Goal: Task Accomplishment & Management: Manage account settings

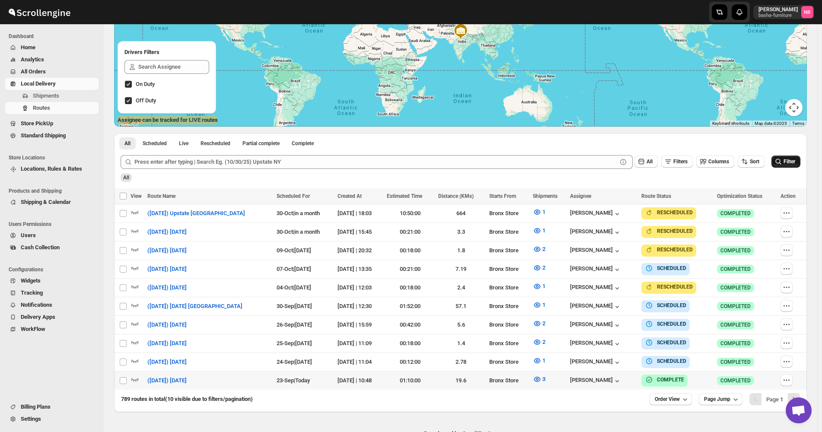
scroll to position [130, 0]
click at [783, 166] on icon "submit" at bounding box center [778, 161] width 9 height 9
click at [73, 70] on span "All Orders" at bounding box center [59, 71] width 76 height 9
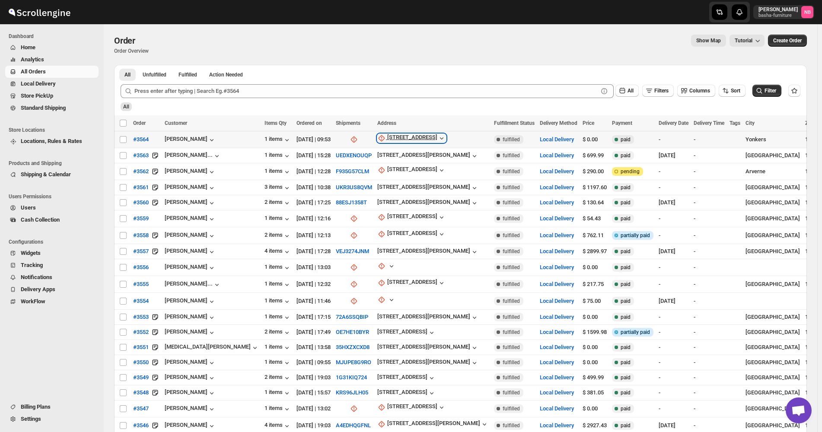
click at [390, 134] on div "[STREET_ADDRESS]" at bounding box center [412, 138] width 50 height 9
click at [387, 183] on span "Update manually" at bounding box center [381, 185] width 41 height 6
select select "US"
select select "[US_STATE]"
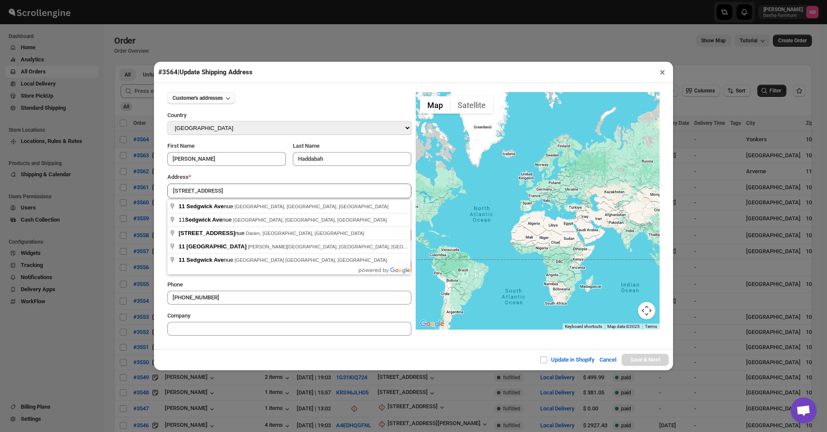
click at [223, 102] on span "Customer's addresses" at bounding box center [198, 98] width 50 height 7
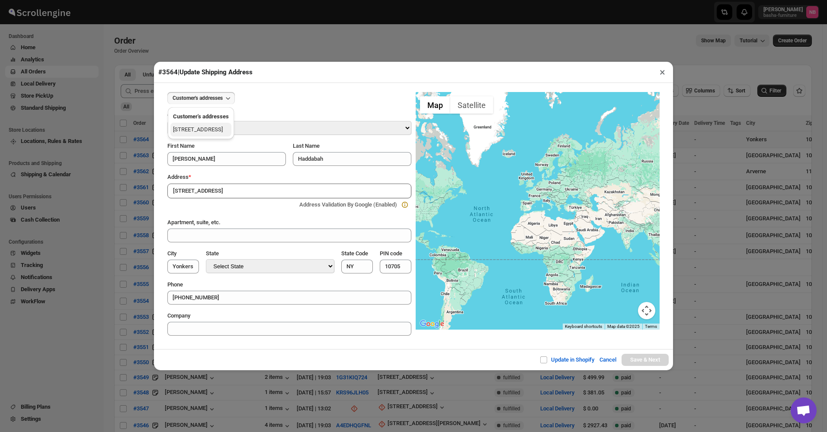
click at [214, 131] on div "[STREET_ADDRESS]" at bounding box center [198, 129] width 50 height 9
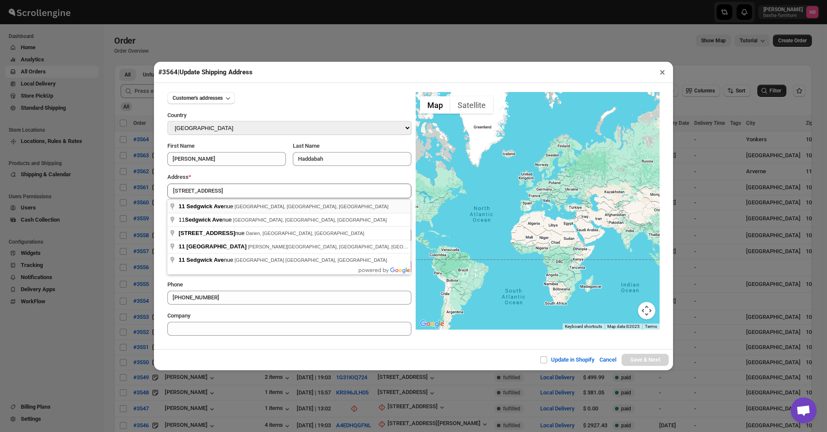
type input "[STREET_ADDRESS]"
type input "[GEOGRAPHIC_DATA]"
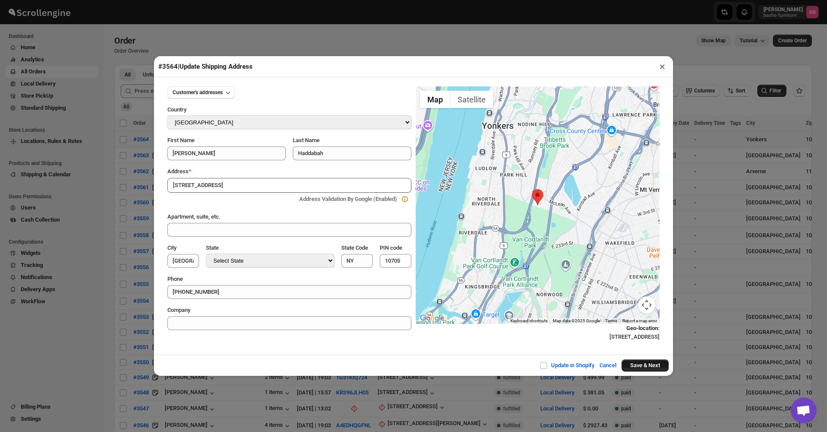
click at [632, 365] on button "Save & Next" at bounding box center [644, 366] width 47 height 12
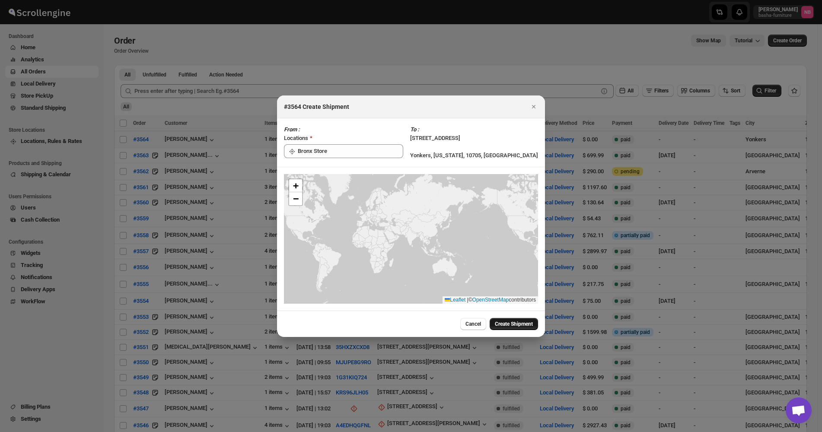
click at [521, 326] on span "Create Shipment" at bounding box center [514, 324] width 38 height 7
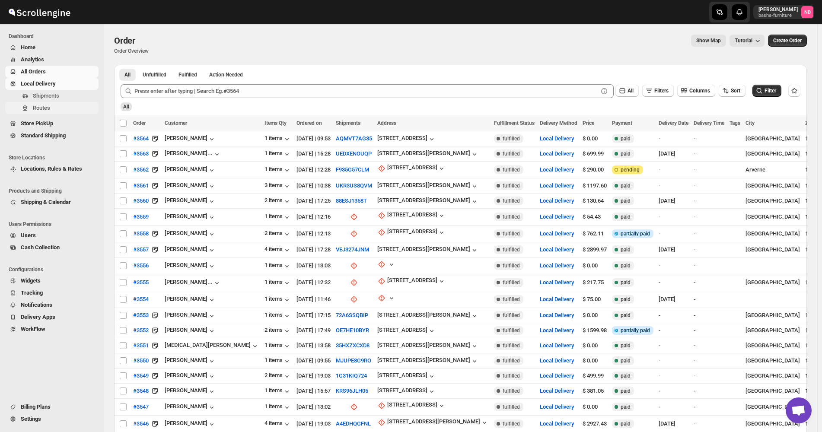
click at [46, 107] on span "Routes" at bounding box center [41, 108] width 17 height 6
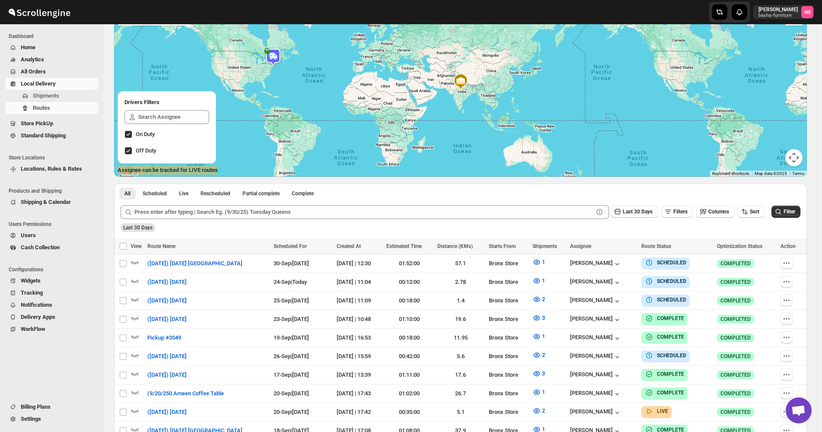
scroll to position [86, 0]
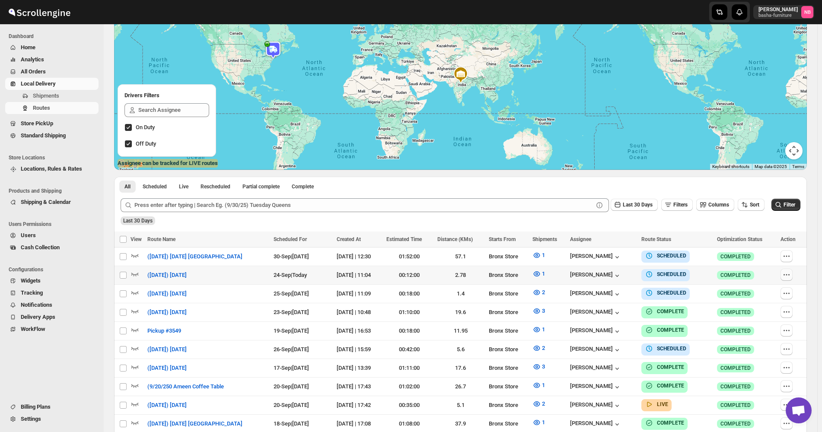
click at [790, 275] on icon "button" at bounding box center [787, 275] width 9 height 9
checkbox input "true"
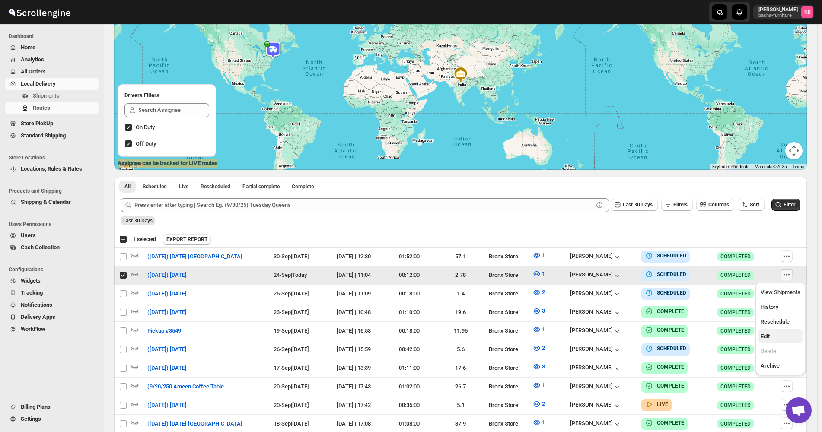
click at [776, 336] on span "Edit" at bounding box center [781, 337] width 40 height 9
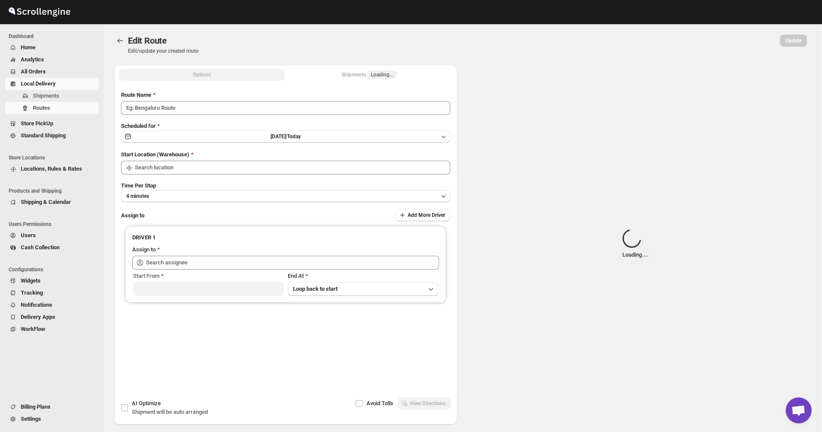
type input "([DATE]) [DATE]"
type input "Bronx Store"
type input "[PERSON_NAME] ([EMAIL_ADDRESS][DOMAIN_NAME])"
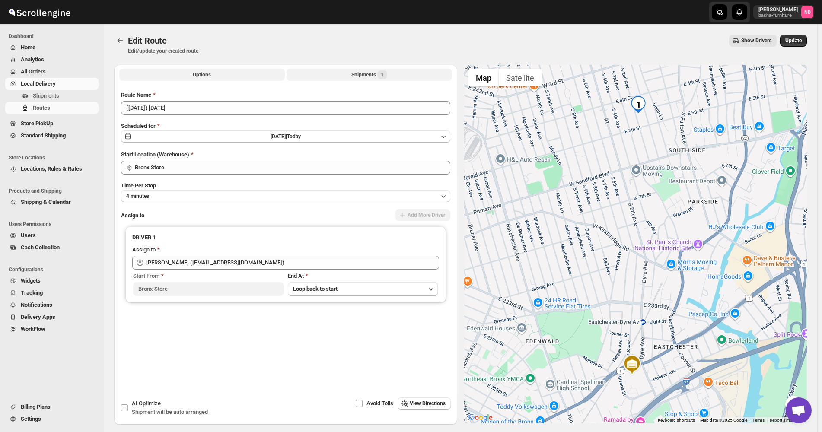
click at [332, 69] on button "Shipments 1" at bounding box center [370, 75] width 166 height 12
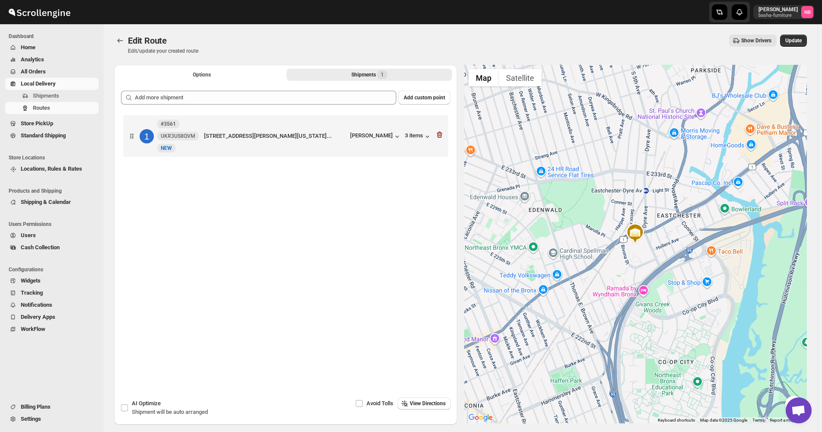
click at [316, 84] on div "Add custom point 1 #3561 UKR3US8QVM [GEOGRAPHIC_DATA][STREET_ADDRESS][PERSON_NA…" at bounding box center [285, 226] width 343 height 284
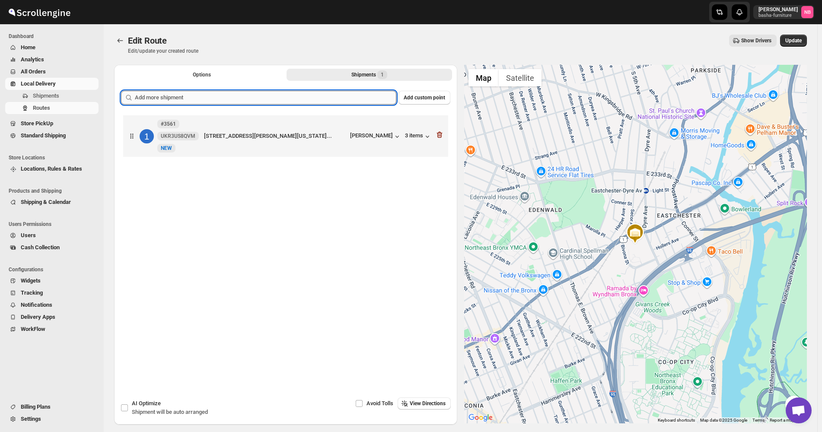
click at [307, 99] on input "text" at bounding box center [266, 98] width 262 height 14
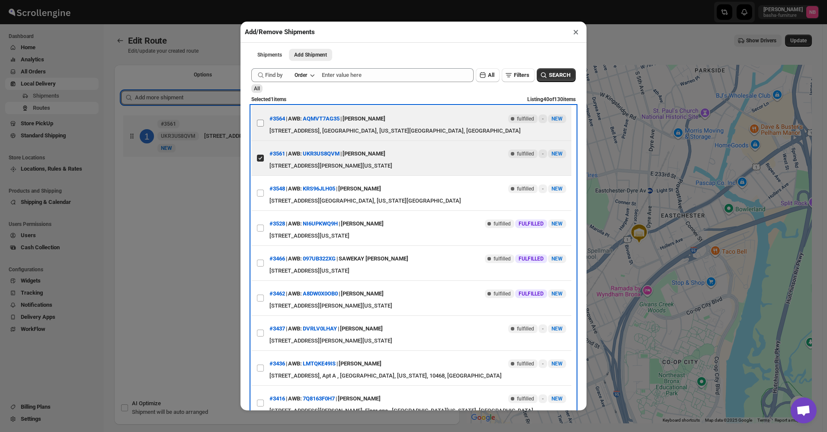
click at [256, 126] on span at bounding box center [260, 123] width 8 height 8
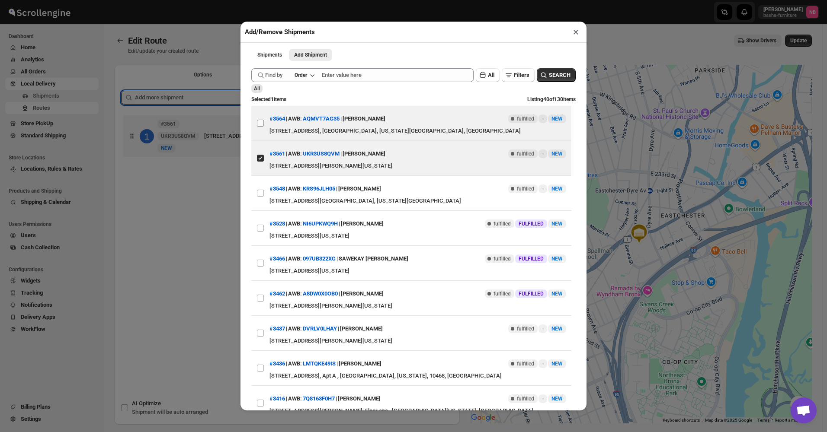
click at [257, 126] on input "View details for 68d3f81a02c94fc1c02b7499" at bounding box center [260, 123] width 7 height 7
checkbox input "true"
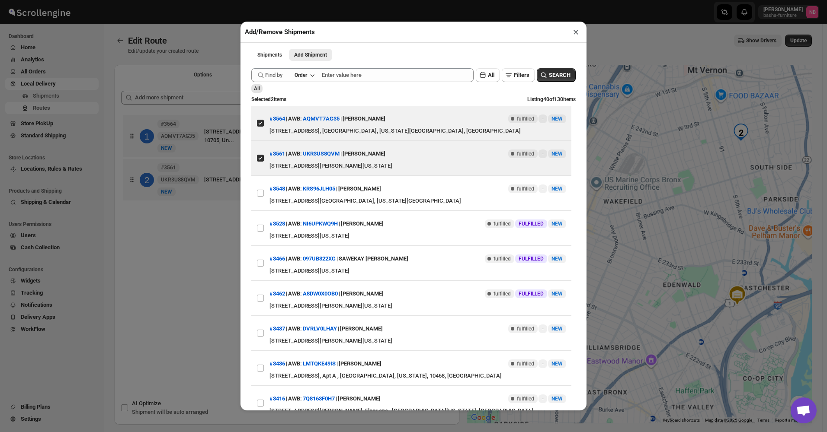
click at [193, 232] on div "Add/Remove Shipments × Shipments Add Shipment More views Shipments Add Shipment…" at bounding box center [413, 216] width 827 height 432
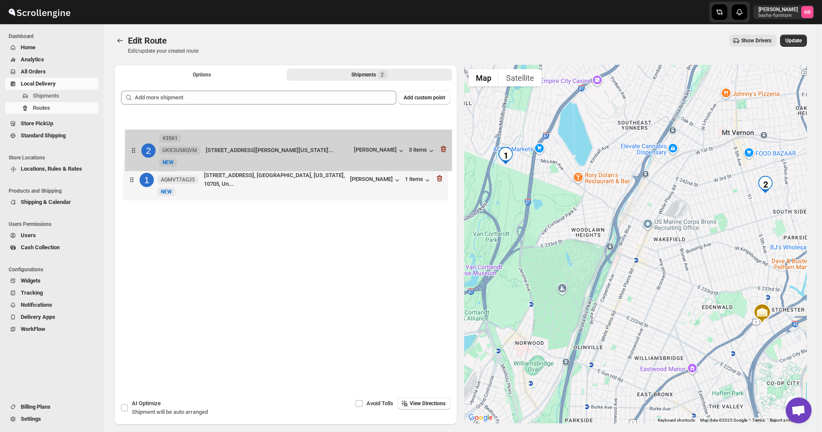
drag, startPoint x: 297, startPoint y: 178, endPoint x: 300, endPoint y: 147, distance: 31.7
click at [300, 147] on div "1 #3564 AQMVT7AG35 New [GEOGRAPHIC_DATA][STREET_ADDRESS], [GEOGRAPHIC_DATA][US_…" at bounding box center [285, 159] width 329 height 92
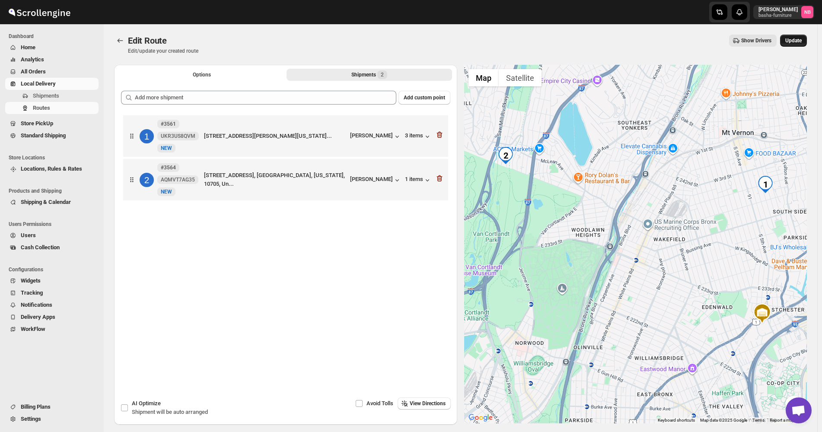
click at [797, 38] on span "Update" at bounding box center [794, 40] width 16 height 7
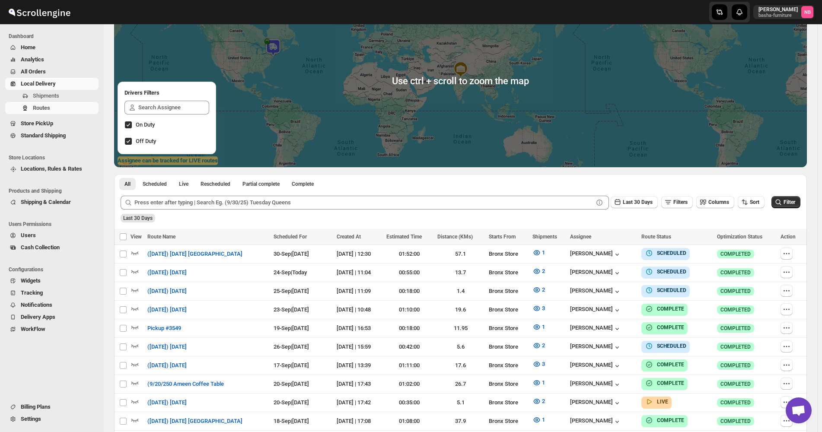
scroll to position [216, 0]
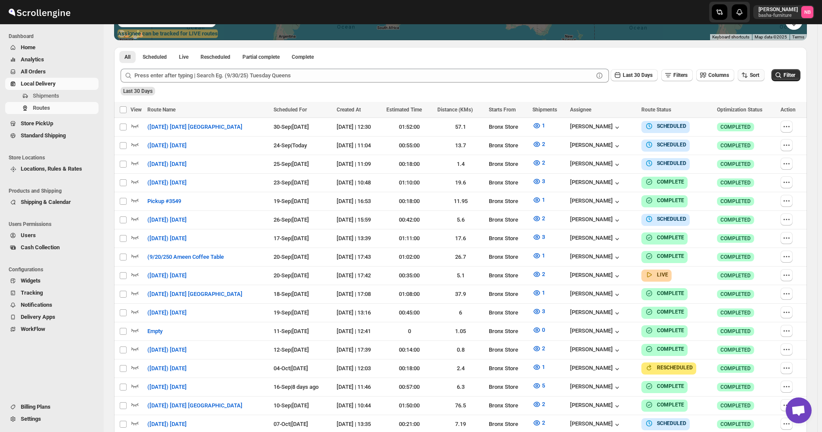
click at [760, 77] on span "Sort" at bounding box center [755, 75] width 10 height 6
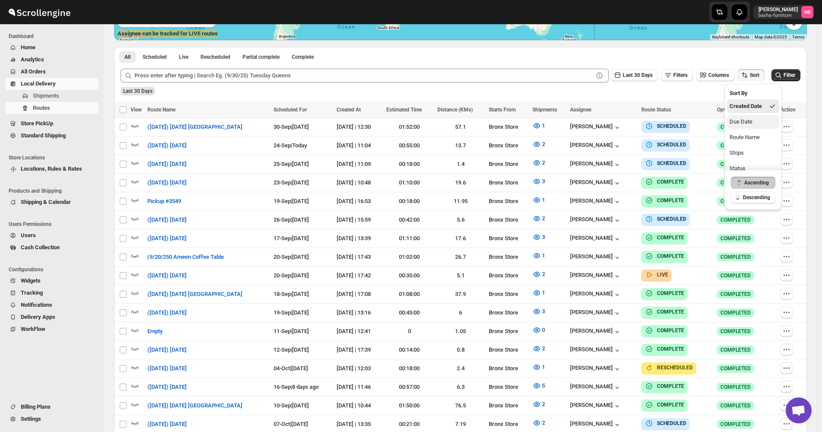
click at [752, 119] on div "Due Date" at bounding box center [741, 122] width 23 height 9
click at [629, 73] on span "Last 30 Days" at bounding box center [638, 75] width 30 height 6
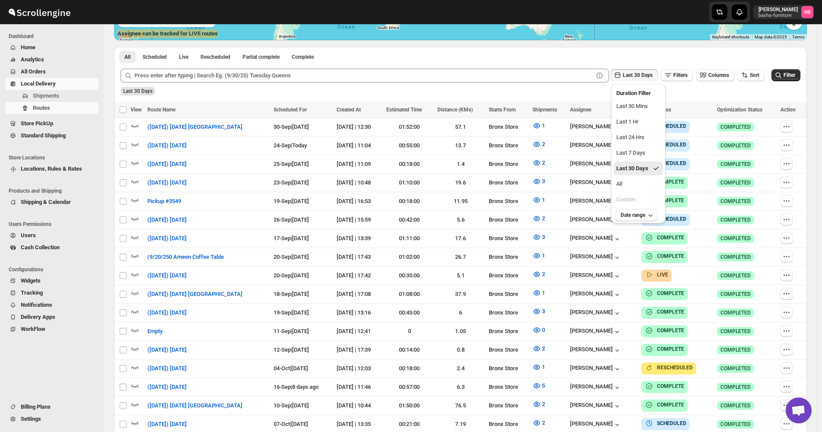
drag, startPoint x: 630, startPoint y: 185, endPoint x: 768, endPoint y: 113, distance: 155.3
click at [630, 186] on button "All" at bounding box center [638, 184] width 49 height 14
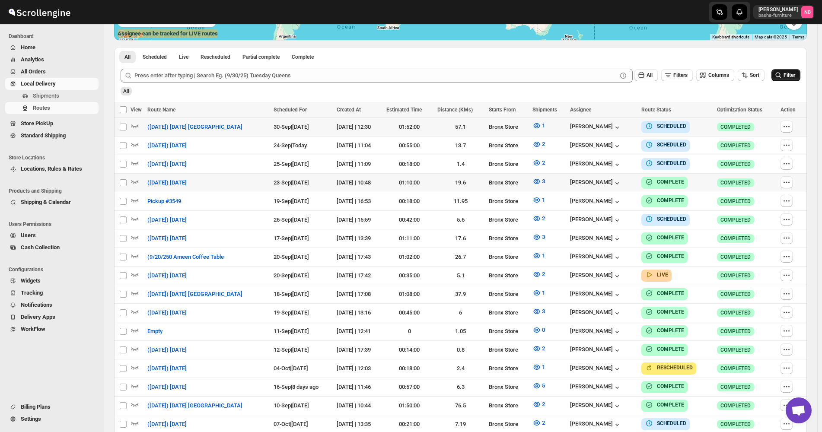
click at [796, 74] on span "Filter" at bounding box center [790, 75] width 12 height 6
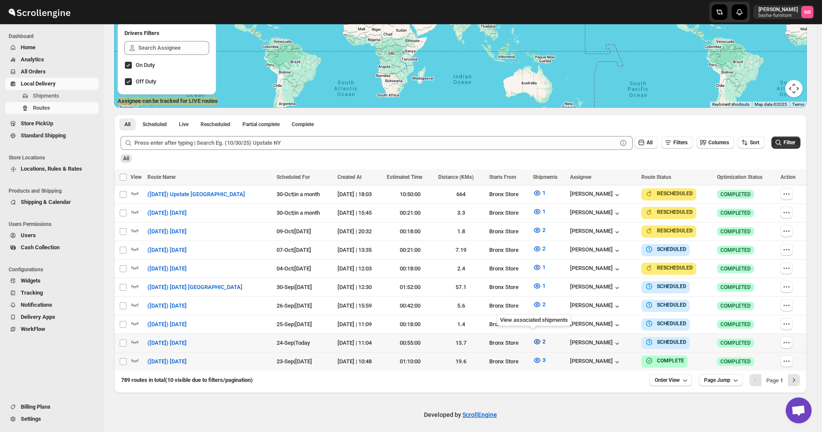
click at [533, 339] on icon "button" at bounding box center [537, 342] width 9 height 9
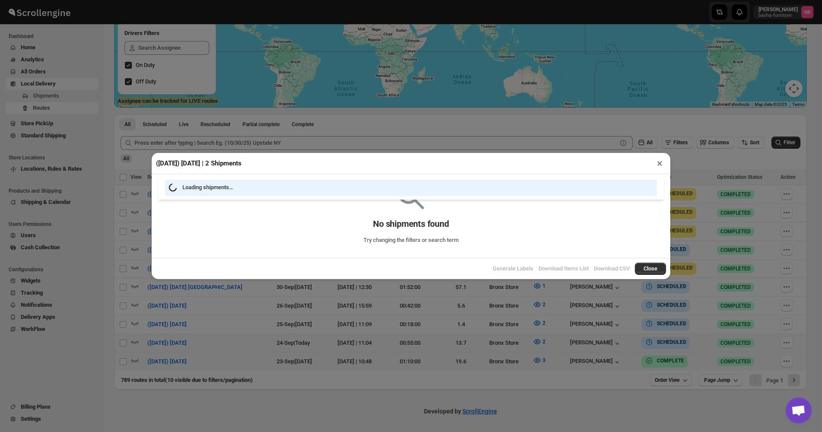
scroll to position [145, 0]
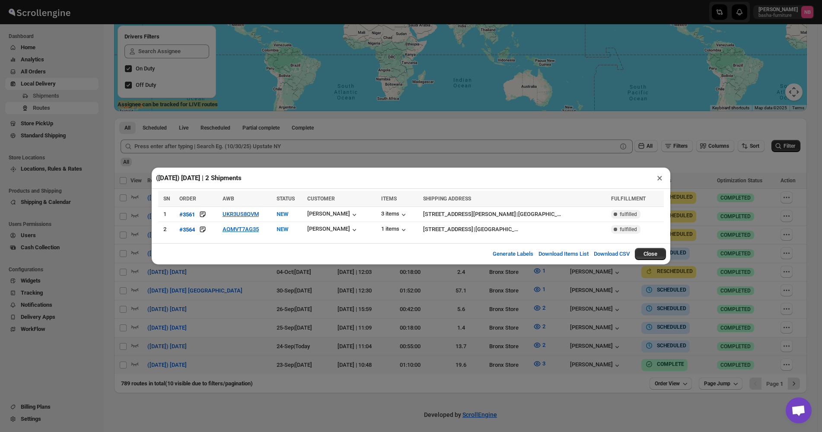
click at [464, 311] on div "([DATE]) [DATE] | 2 Shipments × SN ORDER AWB STATUS CUSTOMER ITEMS SHIPPING ADD…" at bounding box center [411, 216] width 822 height 432
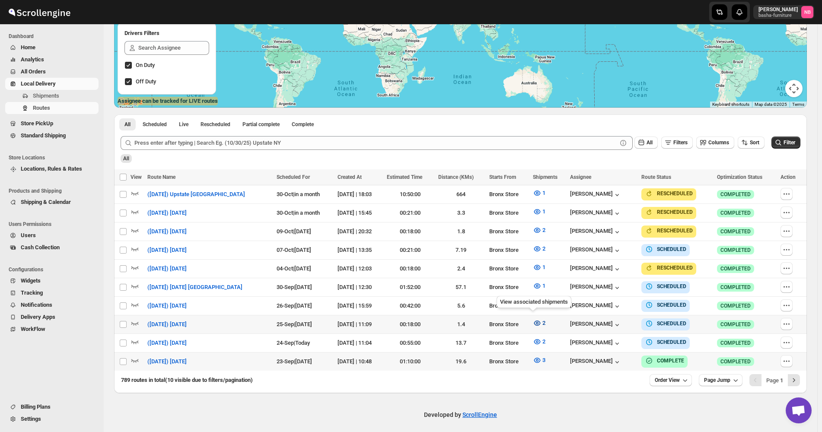
click at [536, 322] on icon "button" at bounding box center [537, 323] width 3 height 3
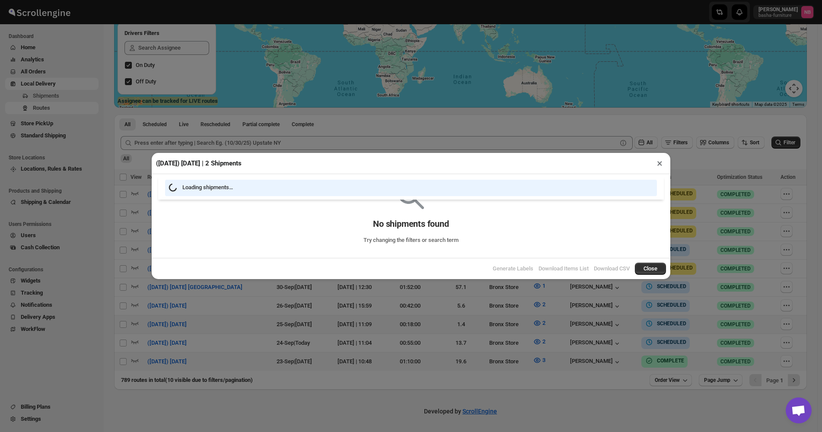
scroll to position [145, 0]
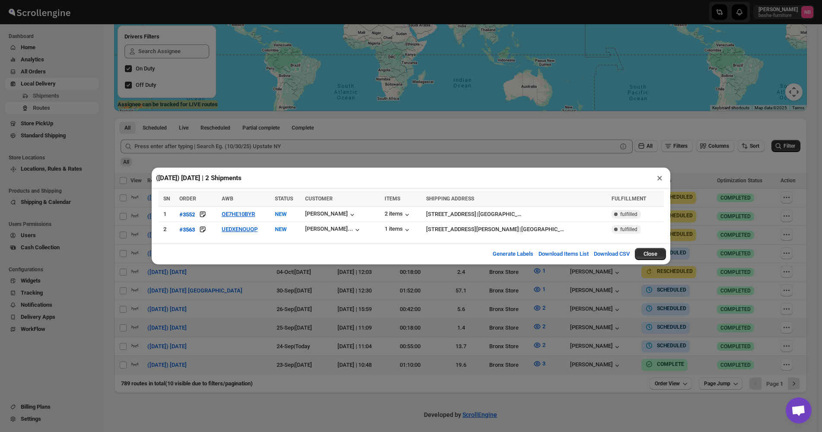
drag, startPoint x: 282, startPoint y: 137, endPoint x: 291, endPoint y: 61, distance: 76.1
click at [283, 135] on div "([DATE]) [DATE] | 2 Shipments × SN ORDER AWB STATUS CUSTOMER ITEMS SHIPPING ADD…" at bounding box center [411, 216] width 822 height 432
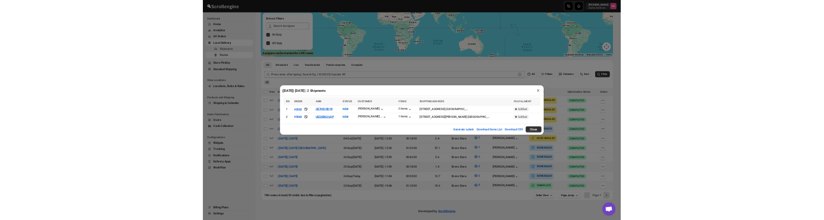
scroll to position [149, 0]
